Goal: Task Accomplishment & Management: Use online tool/utility

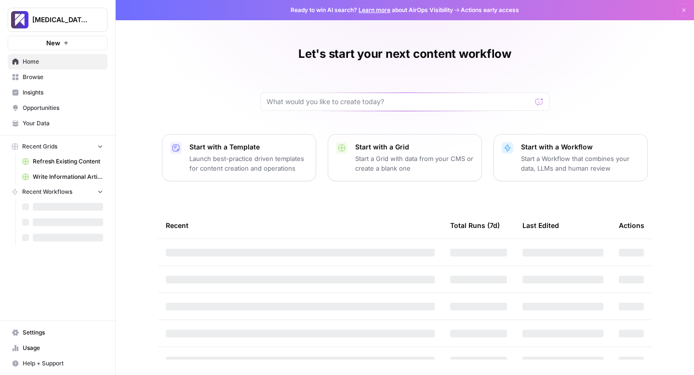
click at [30, 349] on span "Usage" at bounding box center [63, 348] width 81 height 9
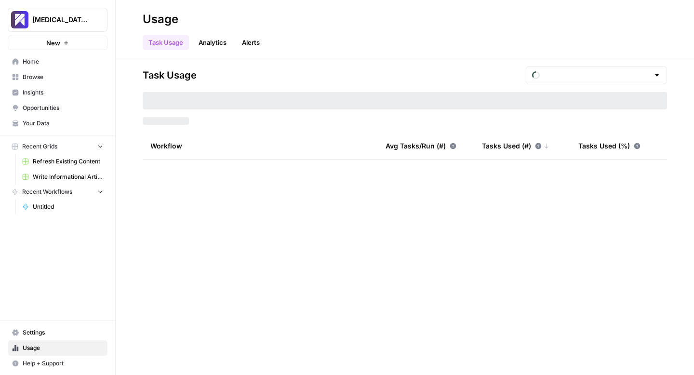
type input "September Included Tasks"
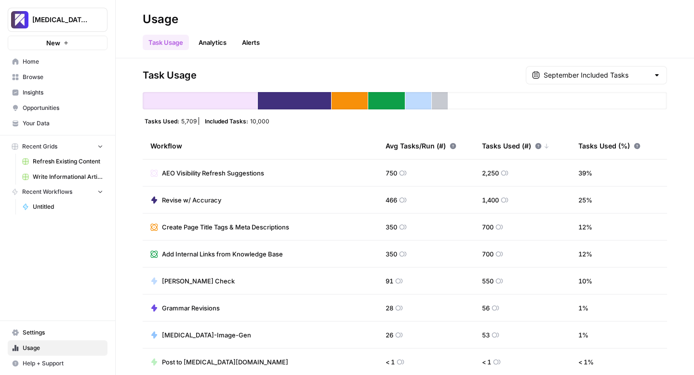
click at [50, 177] on span "Write Informational Article" at bounding box center [68, 177] width 70 height 9
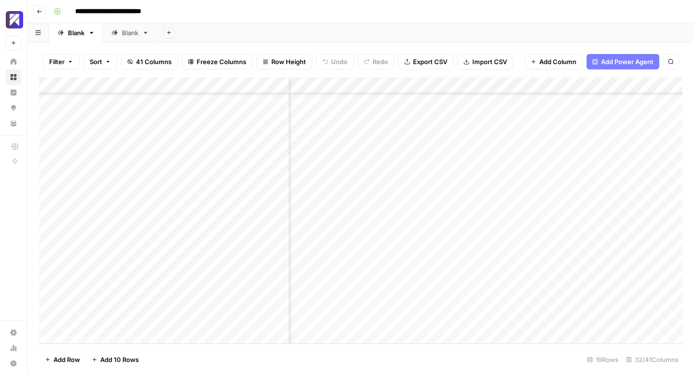
scroll to position [77, 2465]
click at [405, 302] on div "Add Column" at bounding box center [361, 210] width 644 height 267
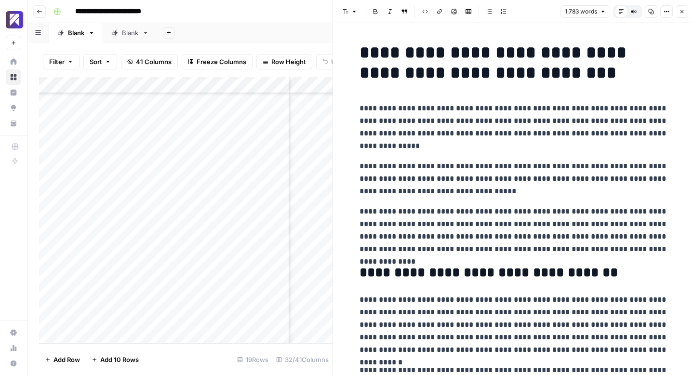
click at [651, 14] on icon "button" at bounding box center [651, 11] width 5 height 5
click at [683, 13] on icon "button" at bounding box center [682, 12] width 6 height 6
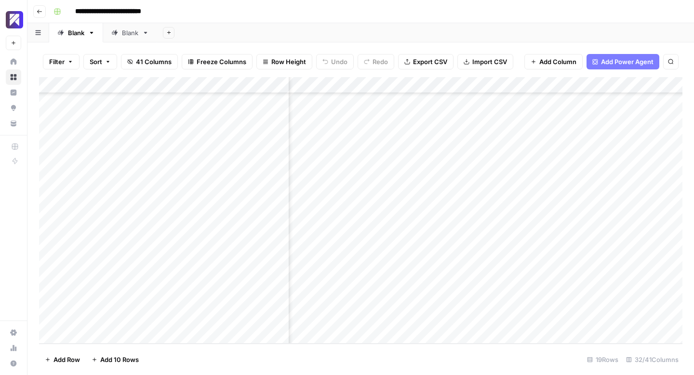
scroll to position [77, 2623]
click at [405, 303] on div "Add Column" at bounding box center [361, 210] width 644 height 267
click at [419, 301] on div "Add Column" at bounding box center [361, 210] width 644 height 267
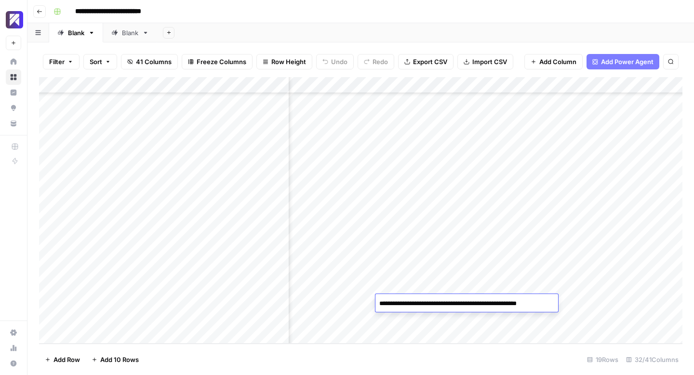
click at [419, 301] on textarea "**********" at bounding box center [466, 304] width 181 height 14
click at [484, 327] on div "Add Column" at bounding box center [361, 210] width 644 height 267
click at [492, 302] on div "Add Column" at bounding box center [361, 210] width 644 height 267
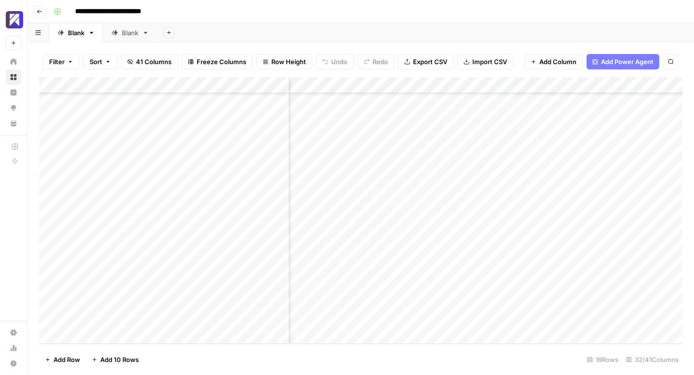
click at [492, 302] on div "Add Column" at bounding box center [361, 210] width 644 height 267
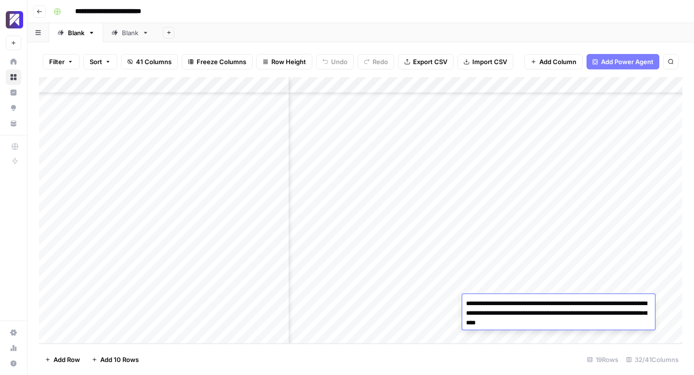
click at [490, 307] on textarea "**********" at bounding box center [558, 313] width 193 height 33
